Goal: Task Accomplishment & Management: Use online tool/utility

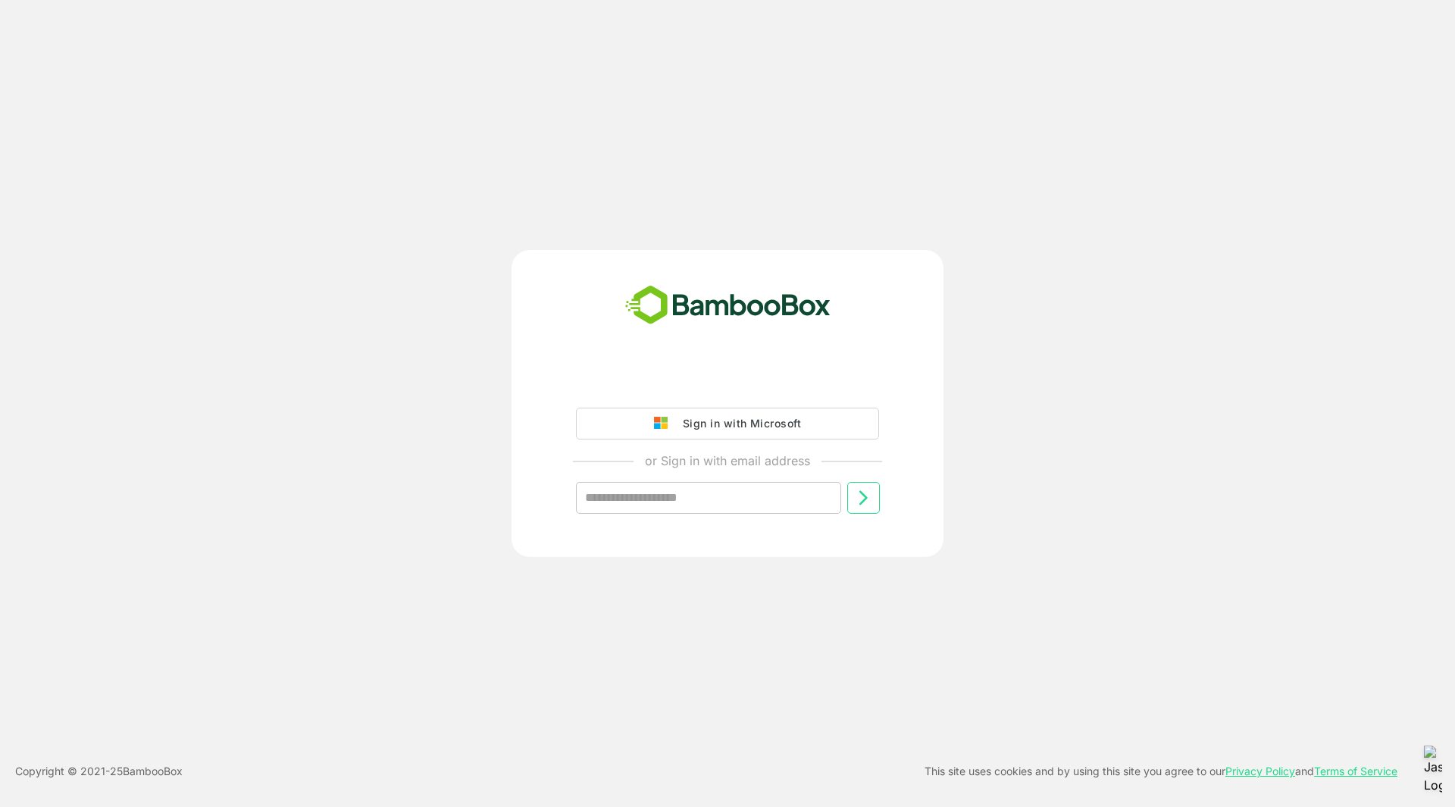
click at [772, 421] on div "Sign in with Microsoft" at bounding box center [738, 424] width 126 height 20
click at [728, 419] on div "Sign in with Microsoft" at bounding box center [738, 424] width 126 height 20
click at [772, 421] on div "Sign in with Microsoft" at bounding box center [738, 424] width 126 height 20
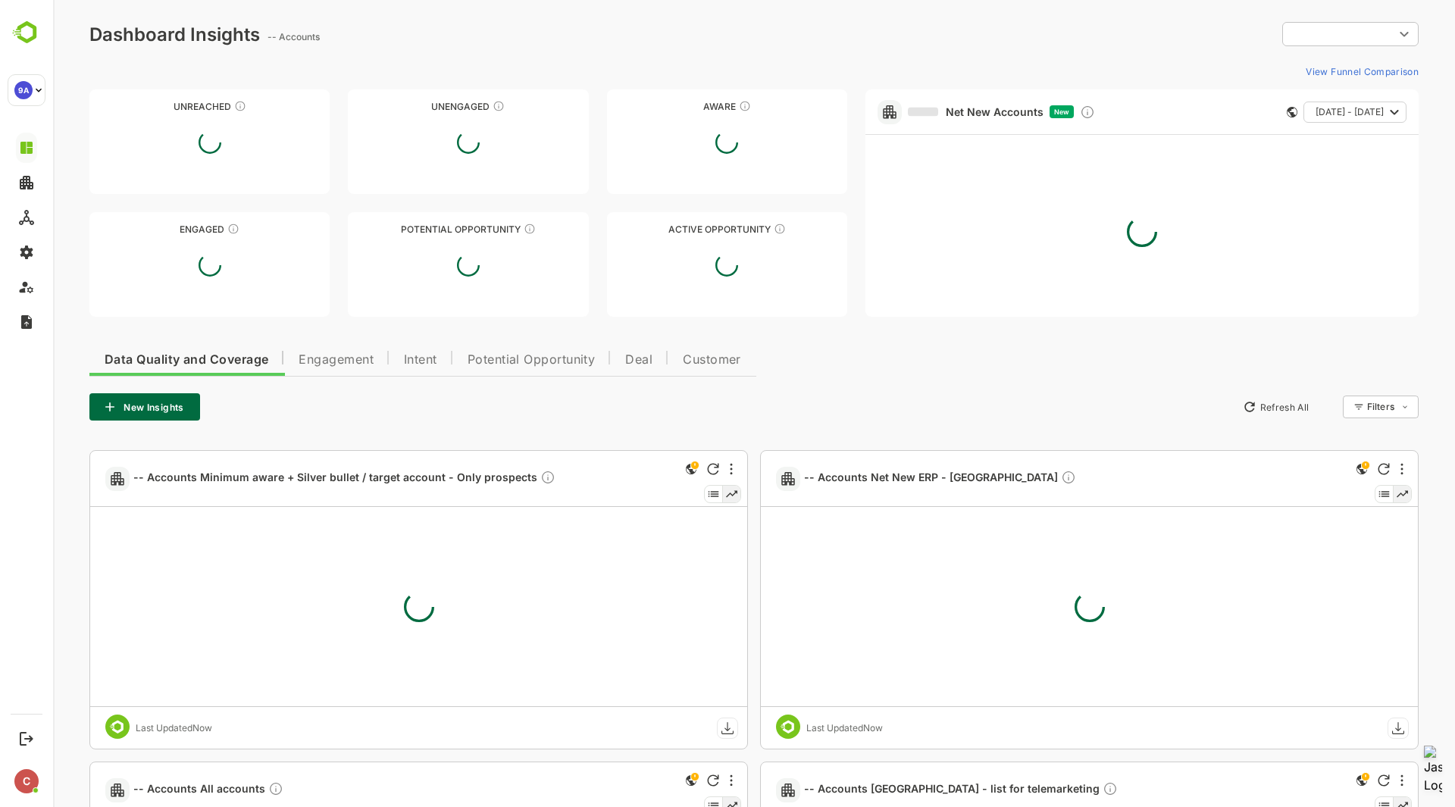
type input "**********"
